Goal: Information Seeking & Learning: Learn about a topic

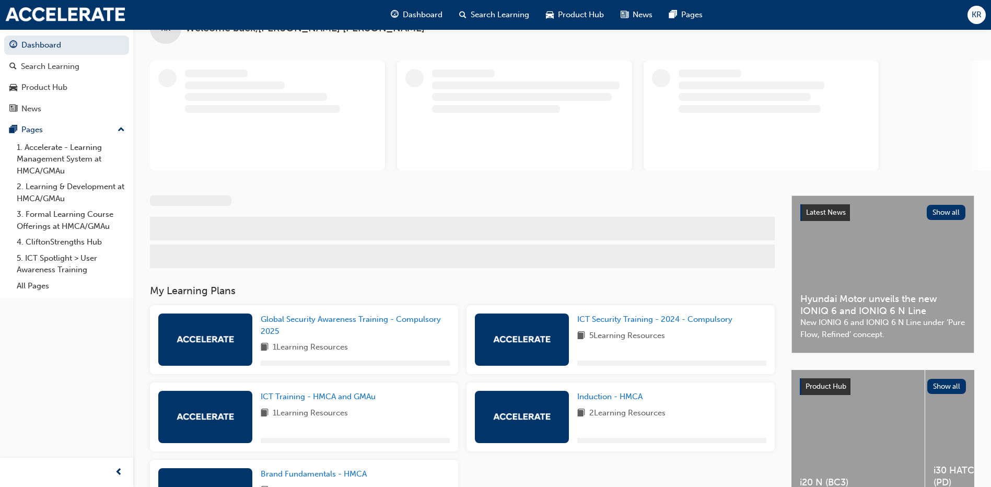
scroll to position [52, 0]
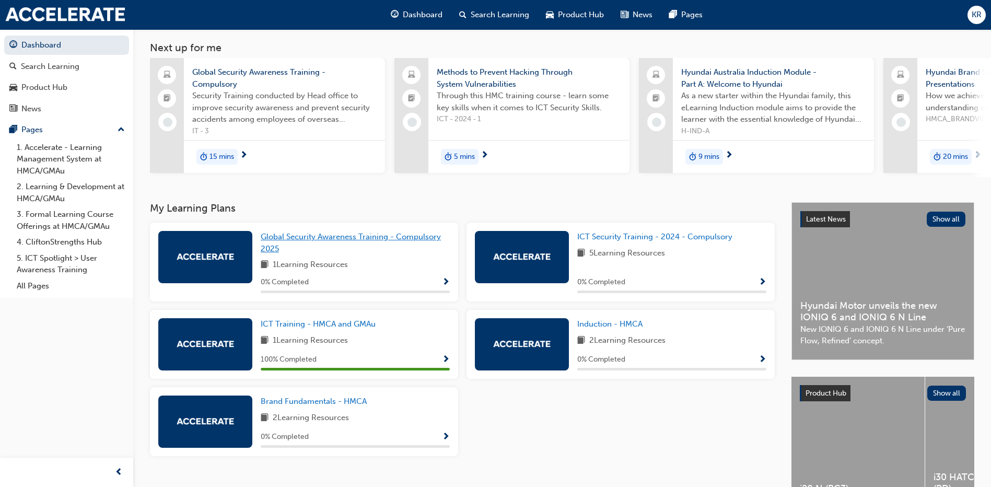
click at [364, 254] on link "Global Security Awareness Training - Compulsory 2025" at bounding box center [355, 243] width 189 height 24
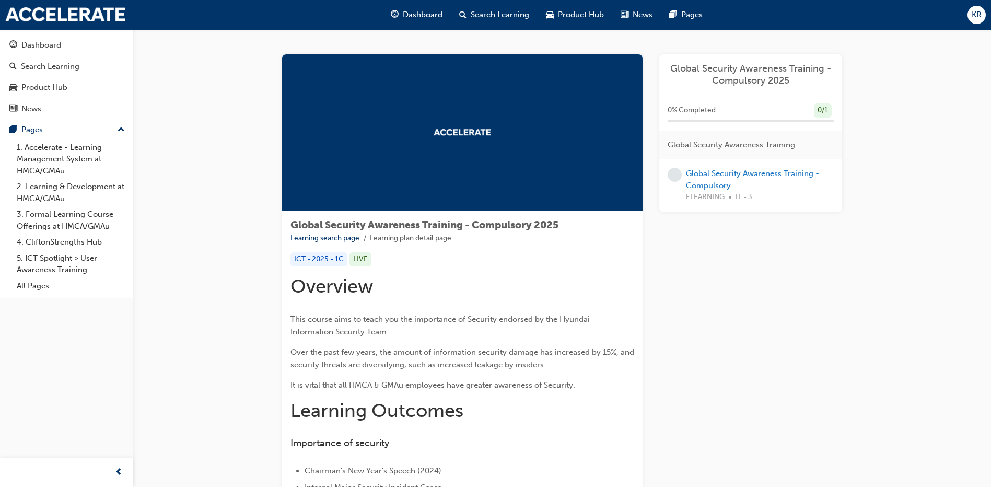
click at [718, 176] on link "Global Security Awareness Training - Compulsory" at bounding box center [752, 179] width 133 height 21
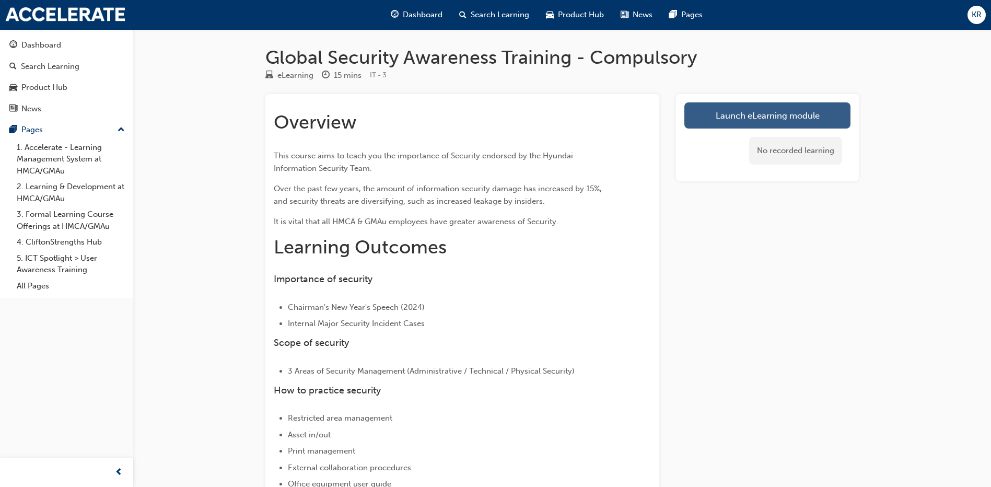
click at [770, 108] on link "Launch eLearning module" at bounding box center [768, 115] width 166 height 26
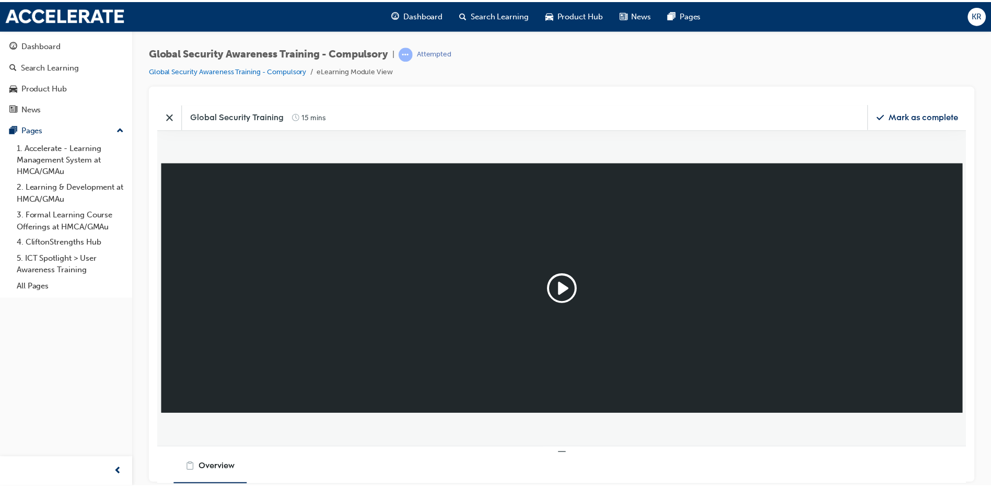
scroll to position [268, 832]
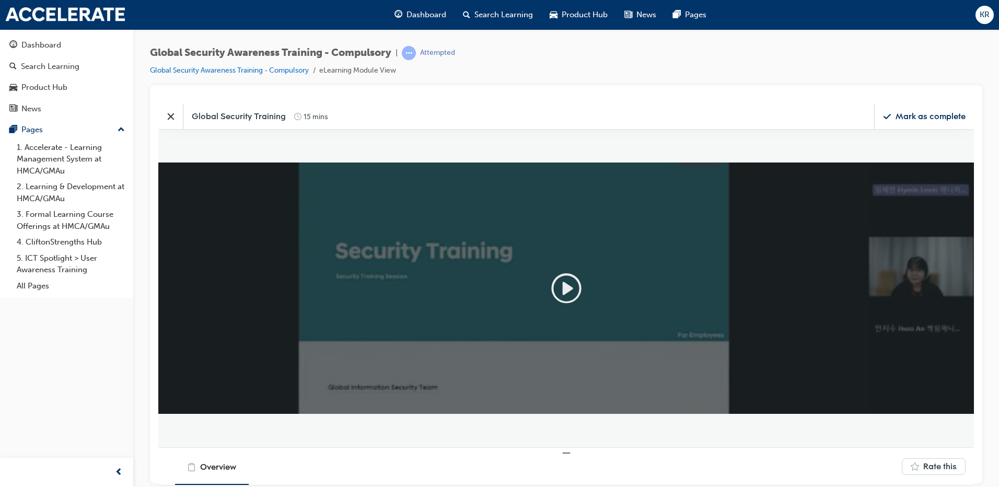
click at [566, 295] on icon "Play" at bounding box center [566, 287] width 33 height 33
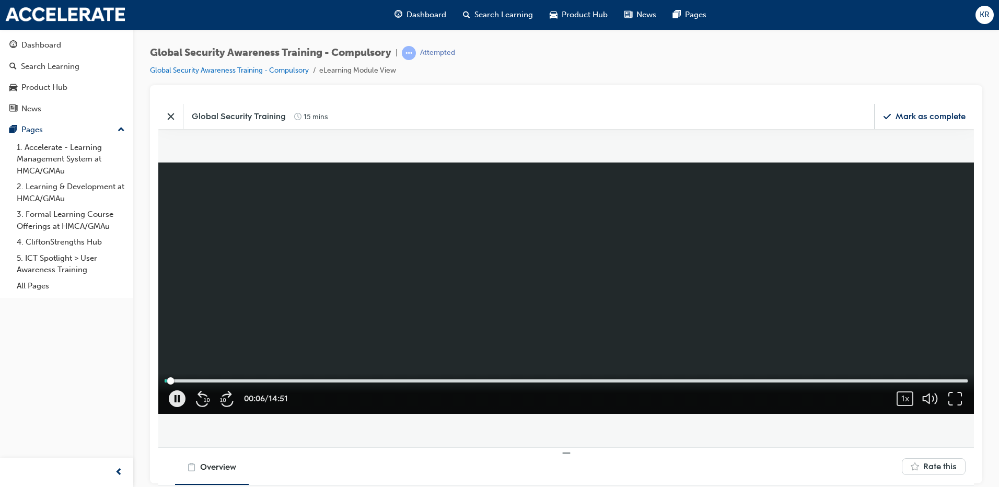
click at [925, 114] on div "Mark as complete" at bounding box center [931, 115] width 70 height 11
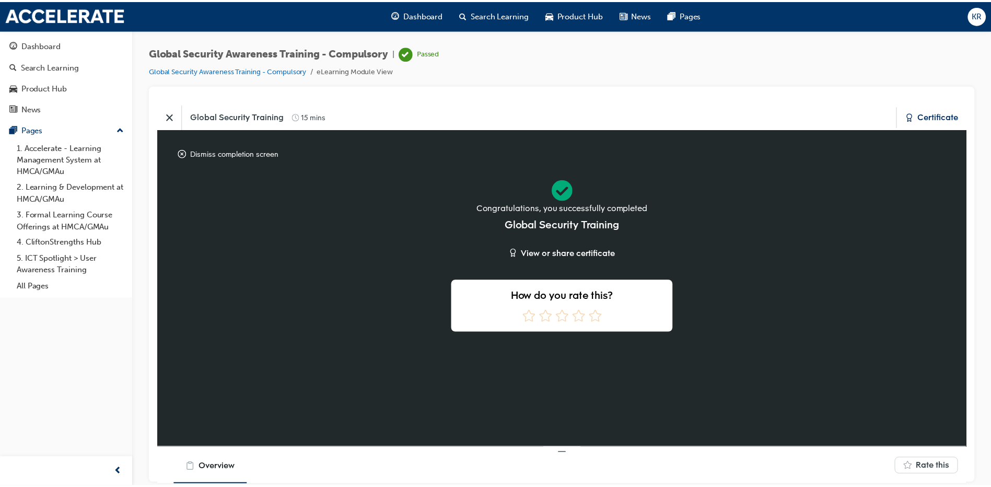
scroll to position [50, 0]
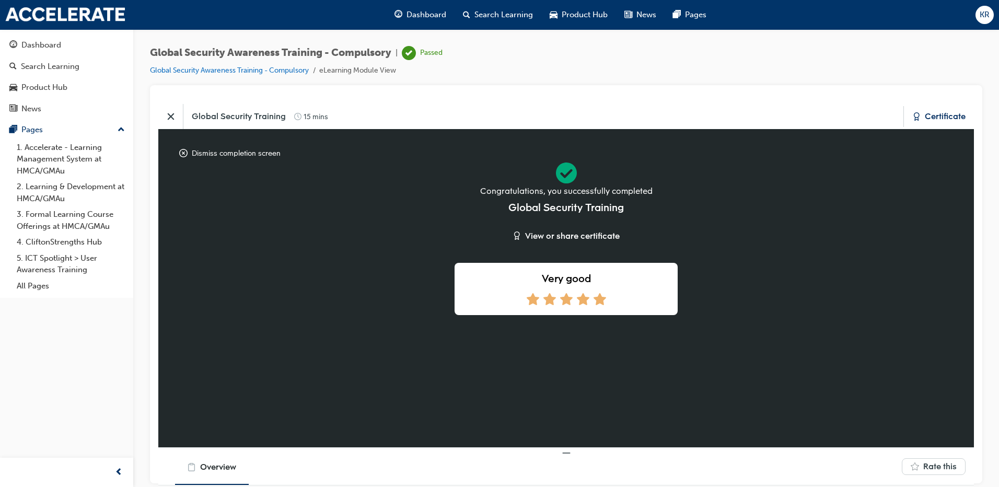
click at [600, 299] on icon at bounding box center [600, 299] width 13 height 12
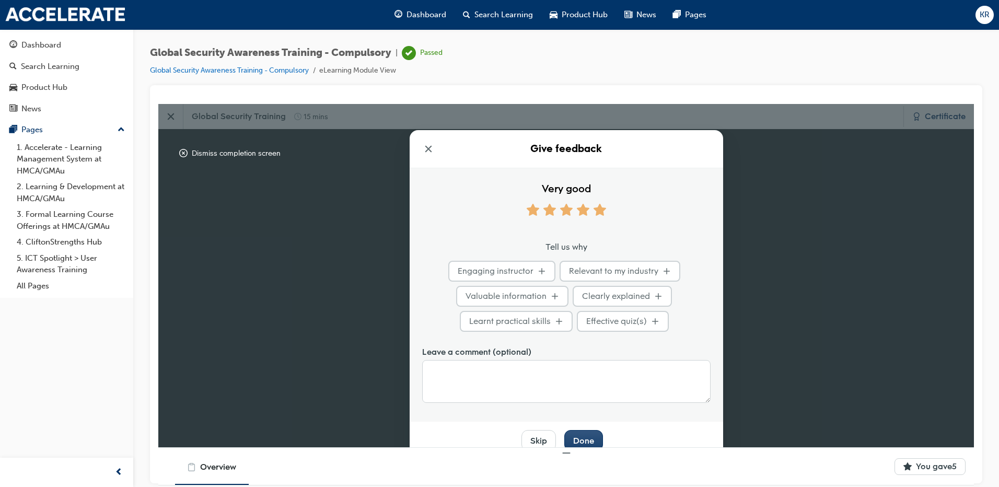
click at [583, 443] on div "Done" at bounding box center [583, 440] width 21 height 11
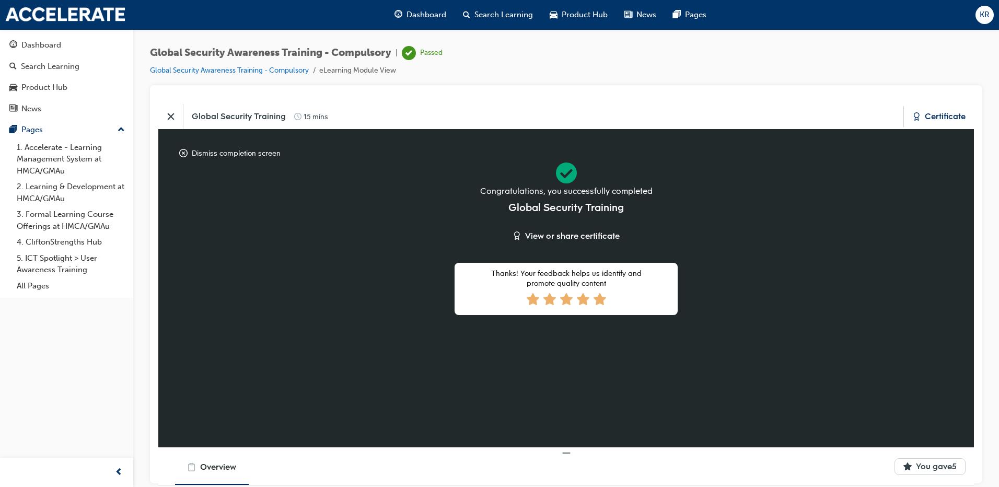
click at [930, 114] on div "Certificate" at bounding box center [945, 115] width 41 height 11
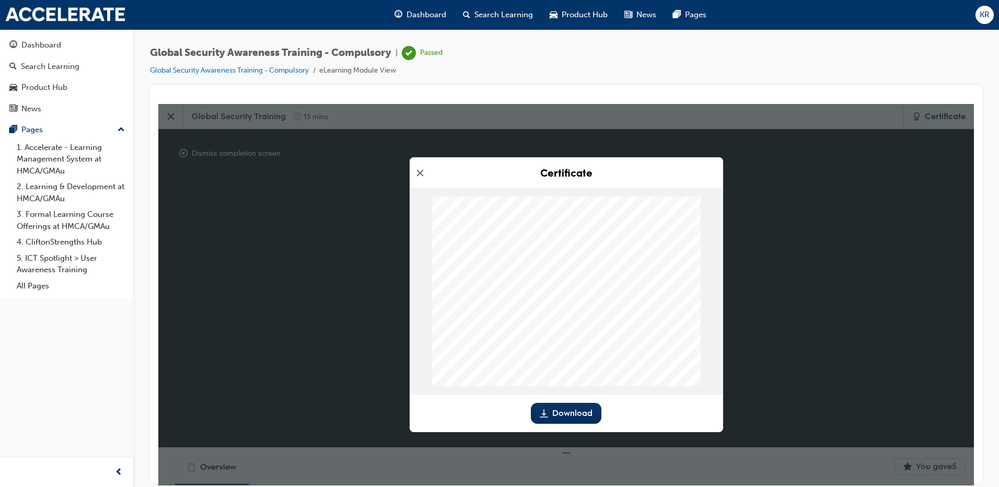
click at [418, 173] on icon "Close modal" at bounding box center [420, 172] width 10 height 10
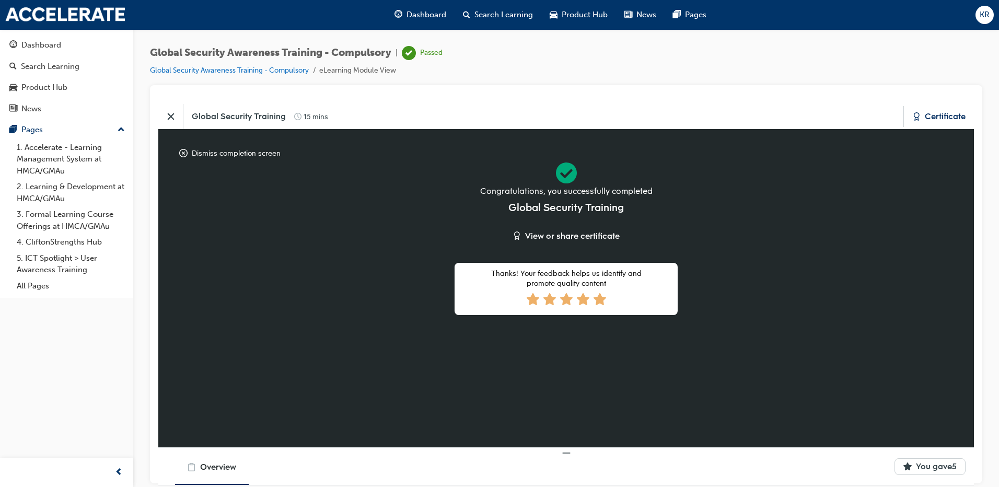
click at [170, 110] on button "Close" at bounding box center [170, 115] width 25 height 25
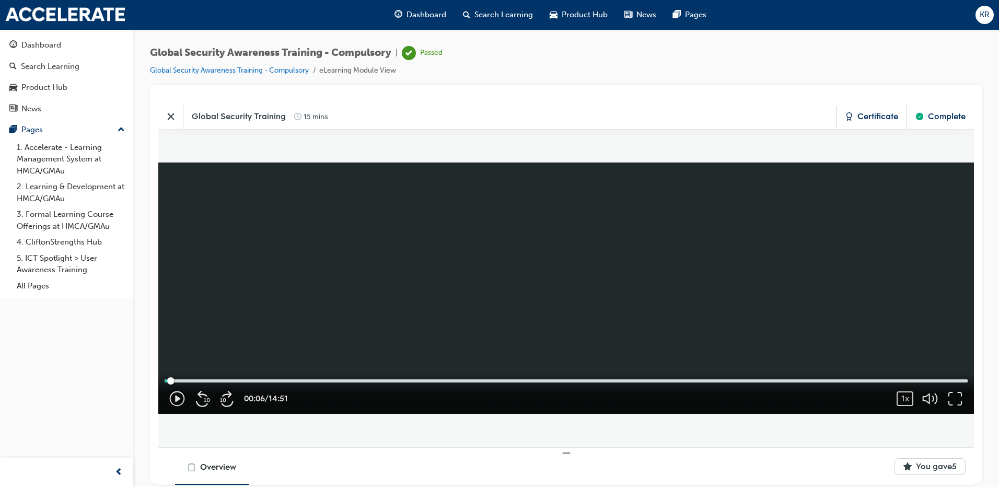
click at [169, 115] on icon "Close" at bounding box center [171, 116] width 10 height 10
click at [173, 114] on icon "Close" at bounding box center [170, 116] width 6 height 7
click at [76, 17] on img at bounding box center [65, 14] width 120 height 15
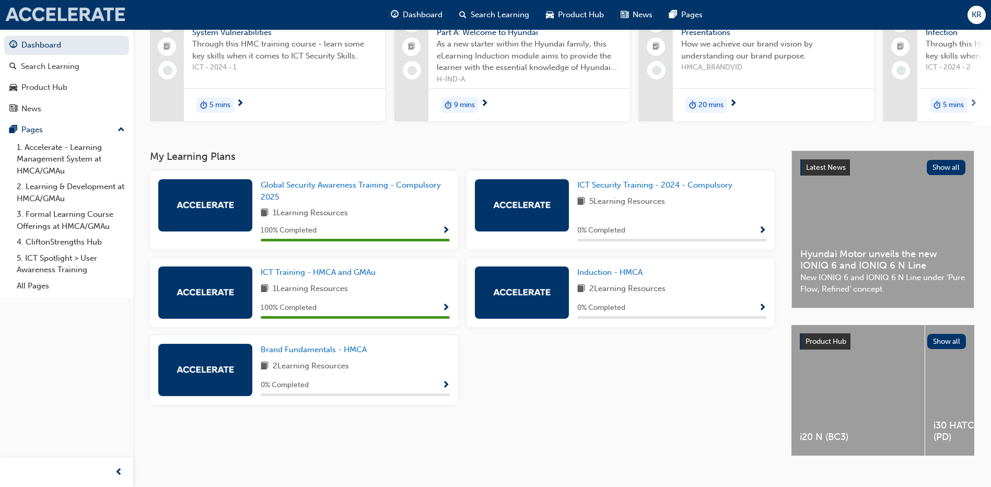
scroll to position [126, 0]
